Goal: Task Accomplishment & Management: Use online tool/utility

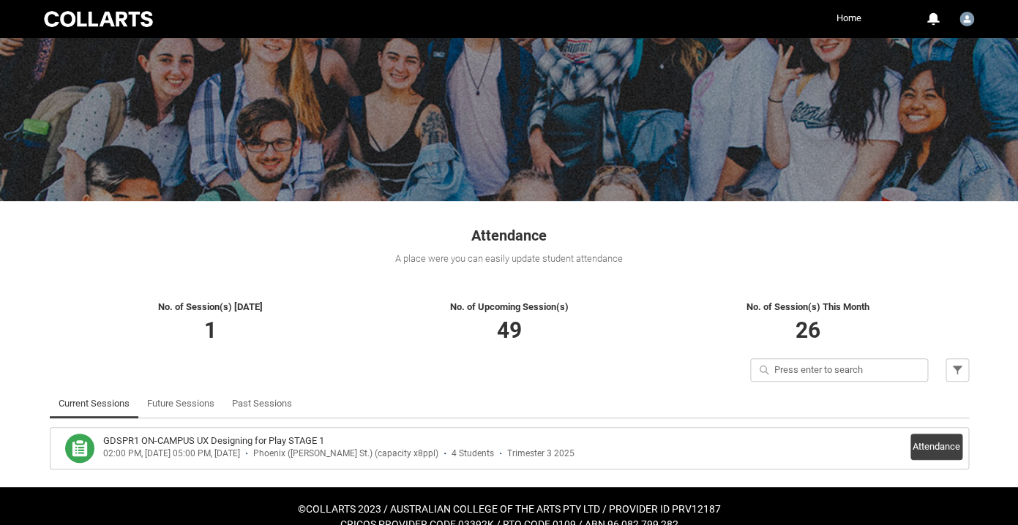
scroll to position [94, 0]
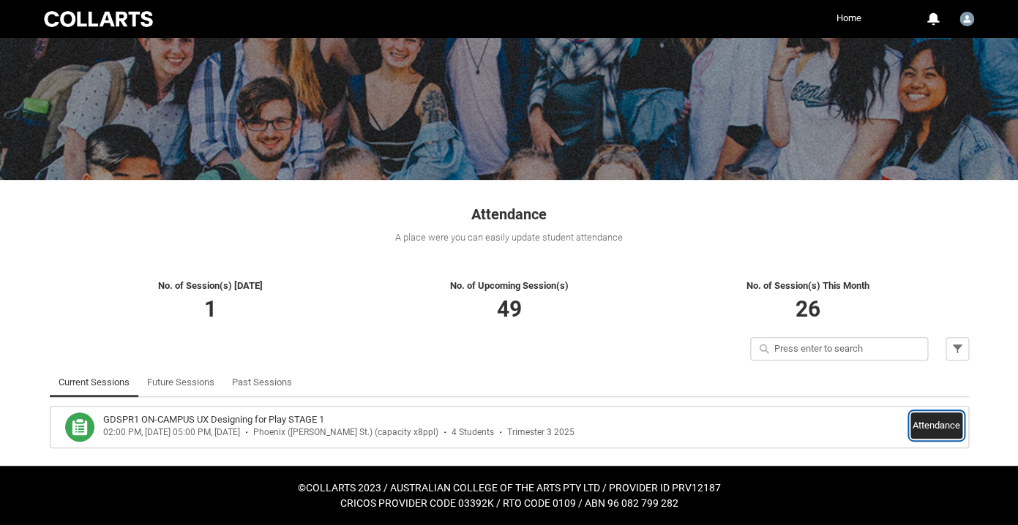
click at [915, 421] on button "Attendance" at bounding box center [936, 426] width 52 height 26
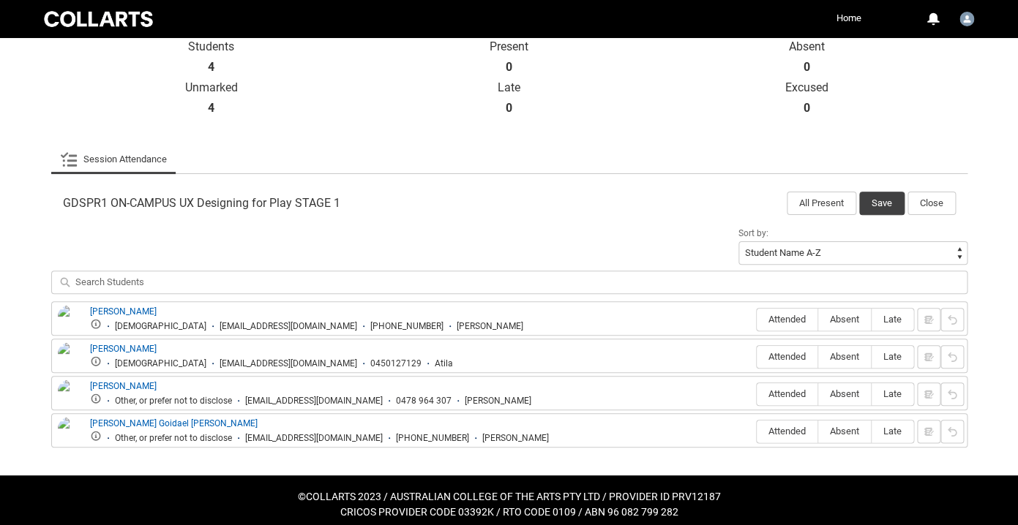
scroll to position [344, 0]
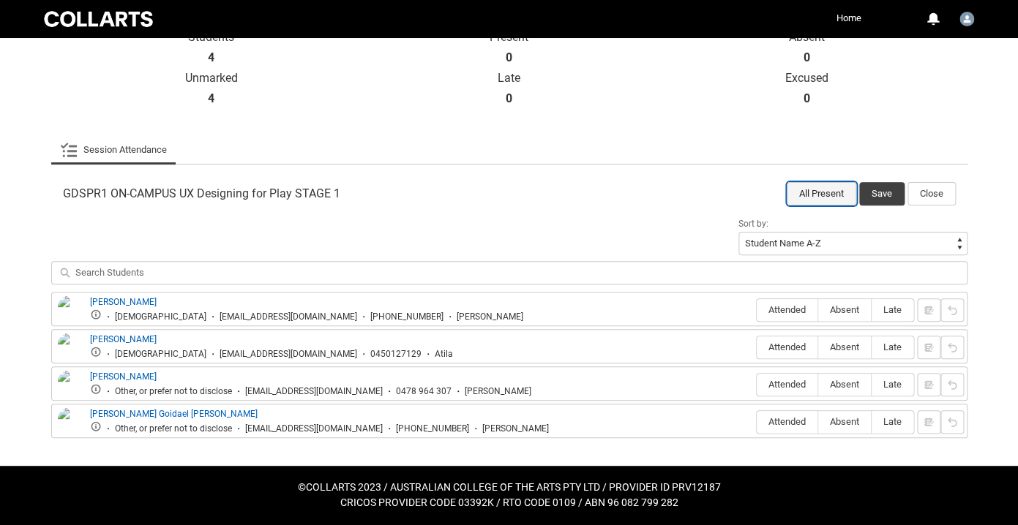
click at [841, 191] on button "All Present" at bounding box center [822, 193] width 70 height 23
radio input "true"
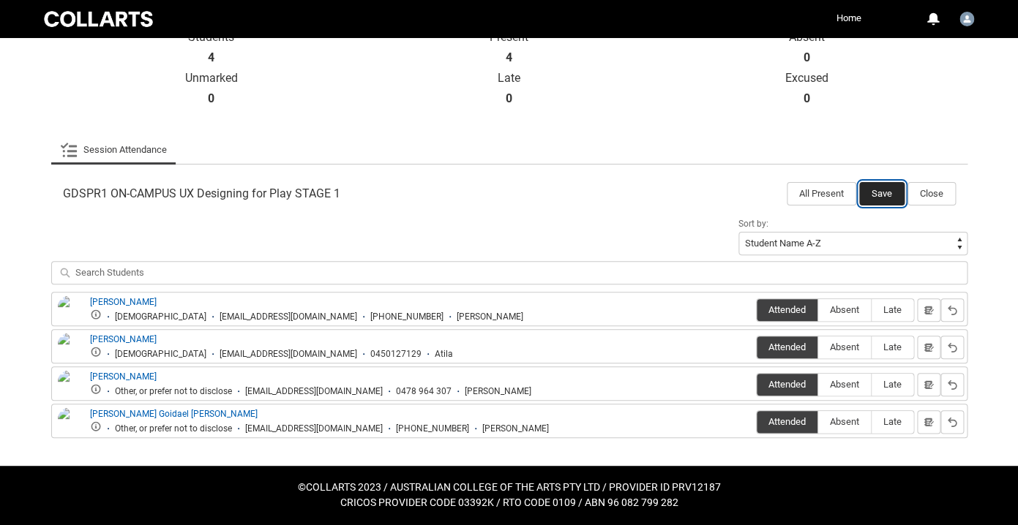
click at [879, 192] on button "Save" at bounding box center [881, 193] width 45 height 23
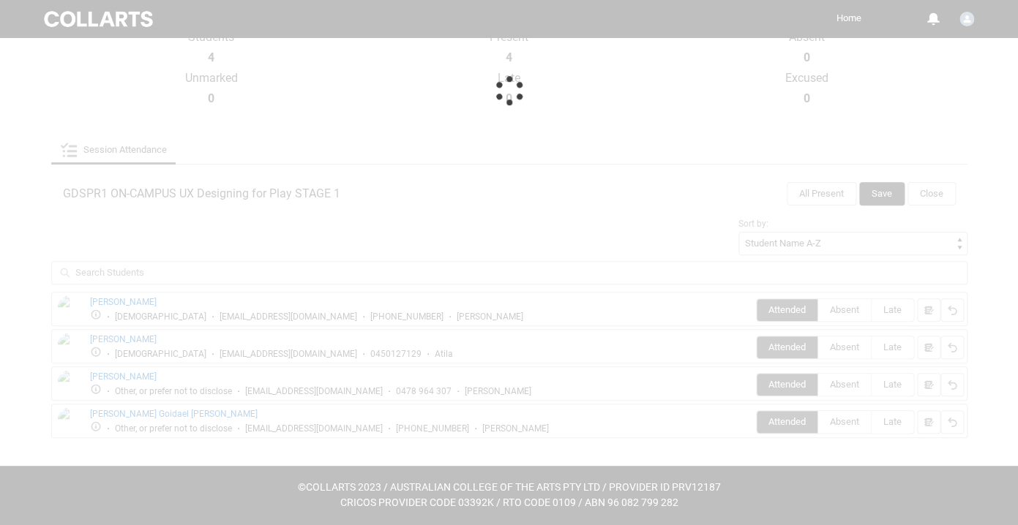
scroll to position [94, 0]
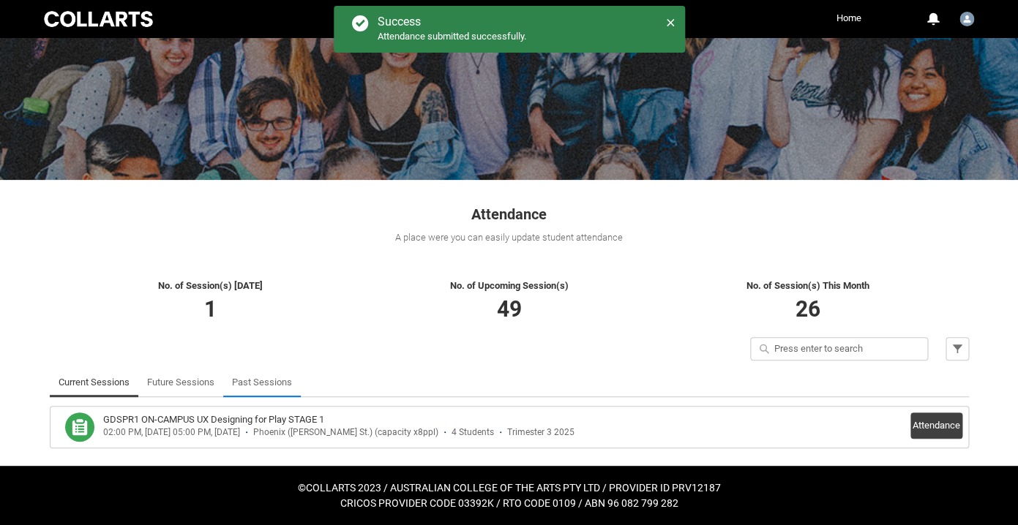
click at [258, 378] on link "Past Sessions" at bounding box center [262, 382] width 60 height 29
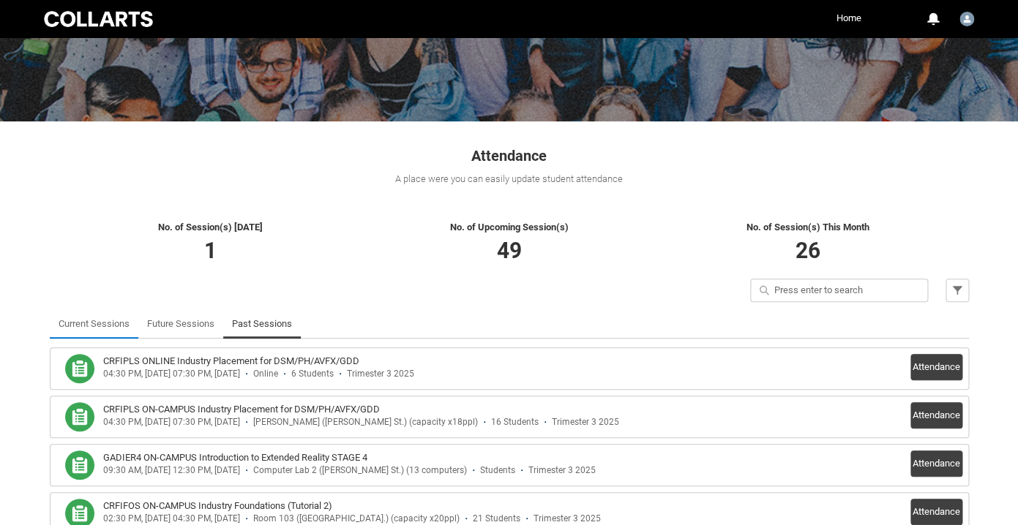
scroll to position [182, 0]
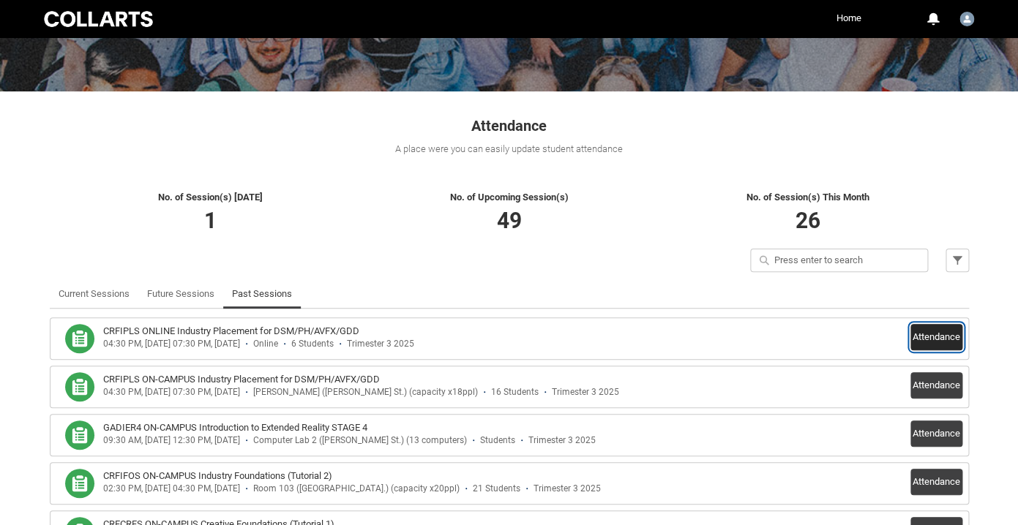
click at [936, 334] on button "Attendance" at bounding box center [936, 337] width 52 height 26
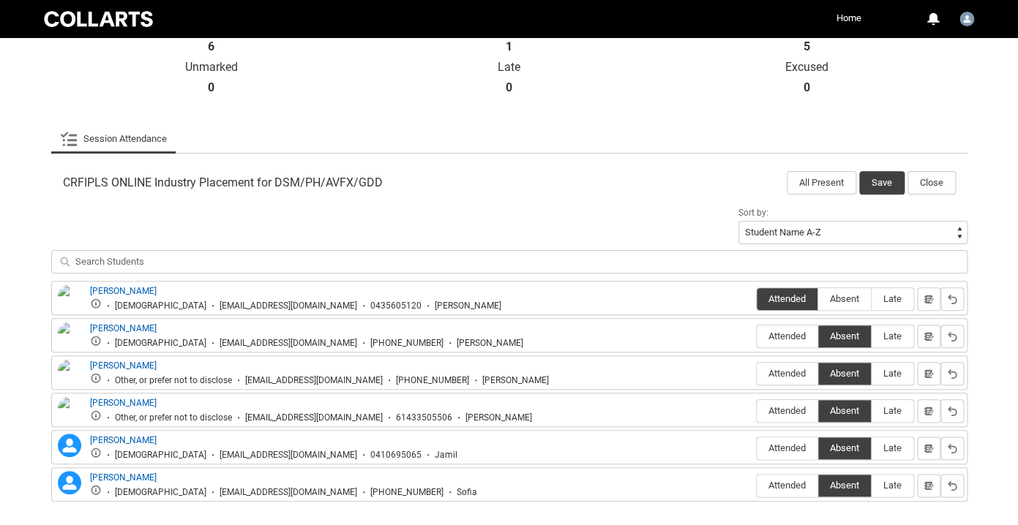
scroll to position [357, 0]
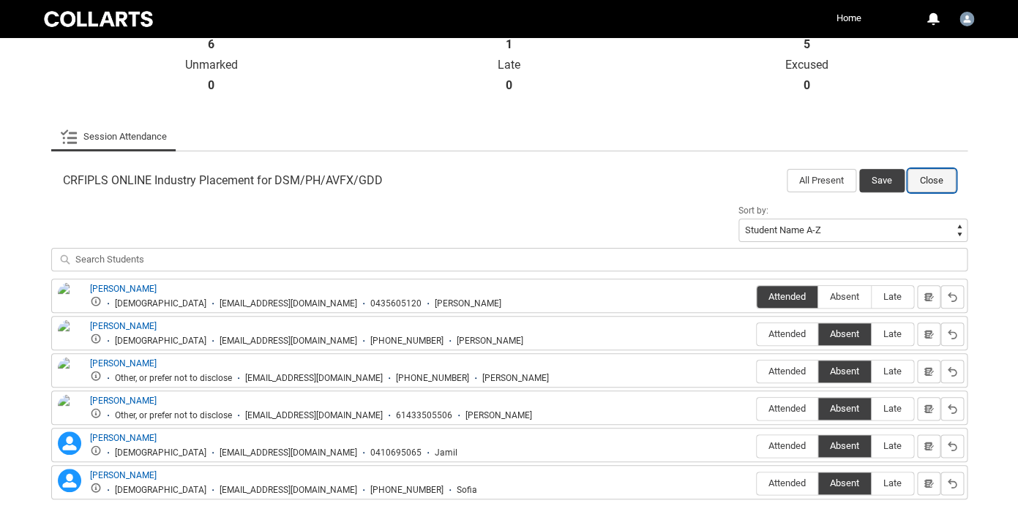
click at [944, 180] on button "Close" at bounding box center [931, 180] width 48 height 23
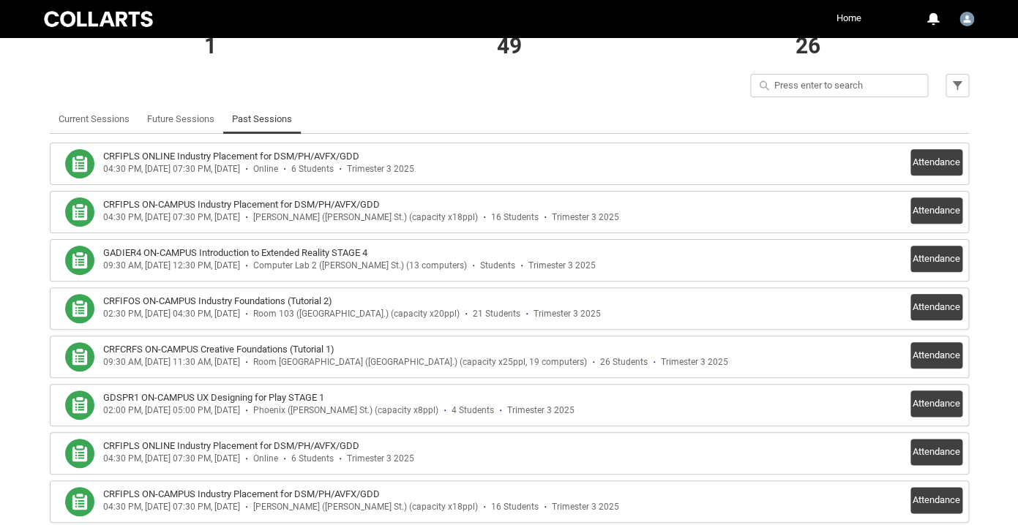
scroll to position [369, 0]
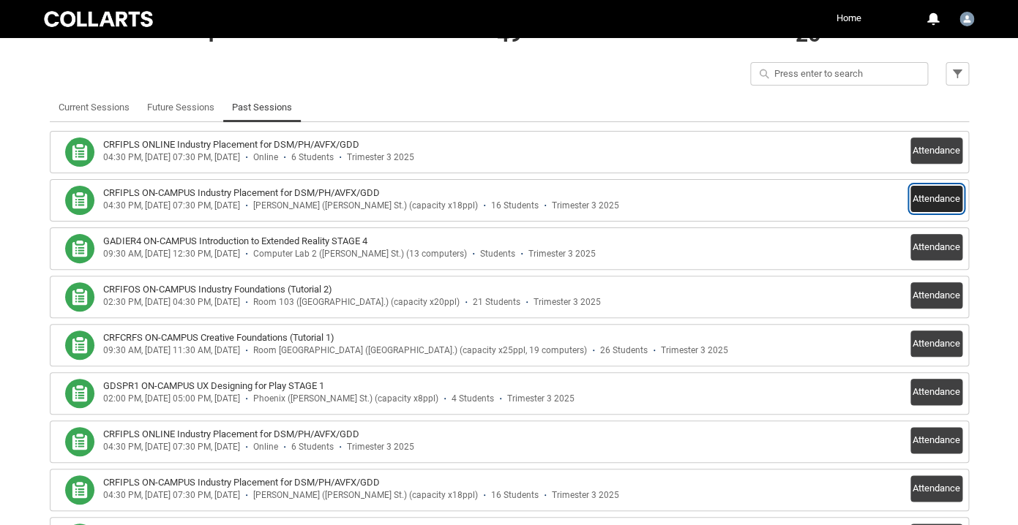
click at [928, 186] on button "Attendance" at bounding box center [936, 199] width 52 height 26
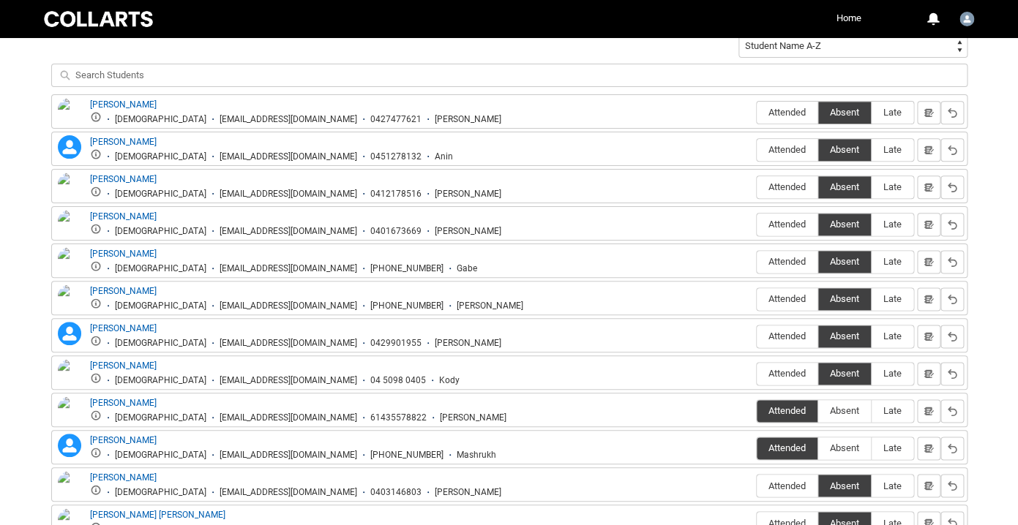
scroll to position [0, 0]
